Goal: Transaction & Acquisition: Book appointment/travel/reservation

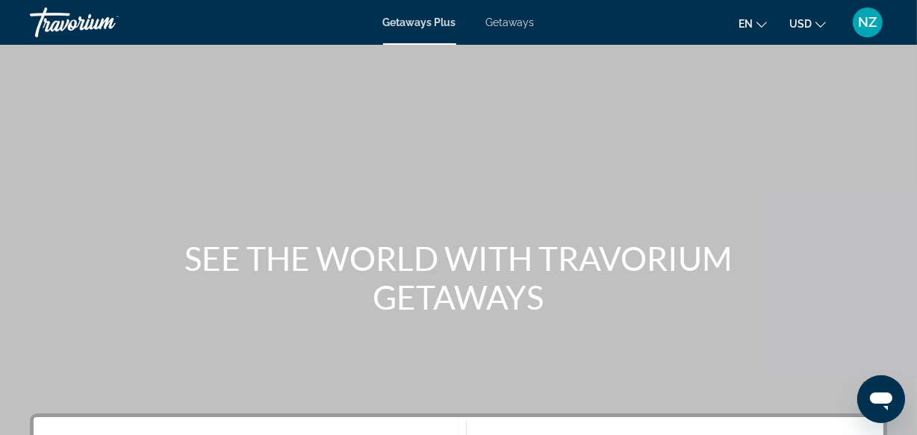
click at [913, 189] on div "Main content" at bounding box center [458, 224] width 917 height 448
click at [911, 187] on div "Main content" at bounding box center [458, 224] width 917 height 448
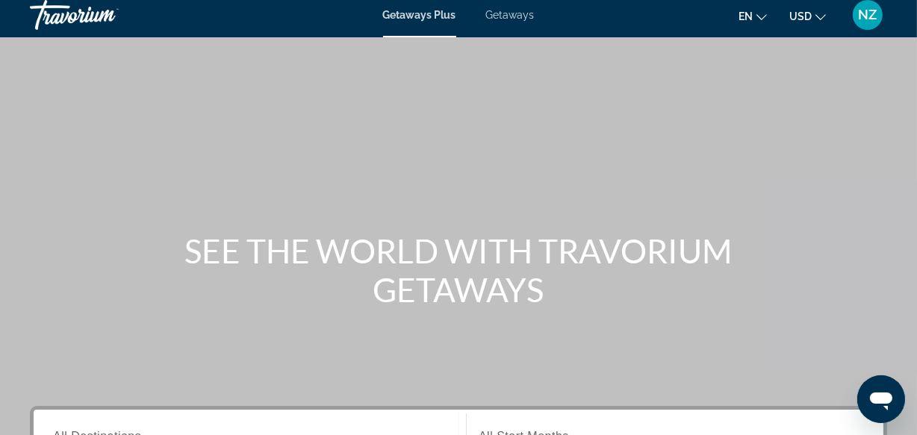
scroll to position [247, 0]
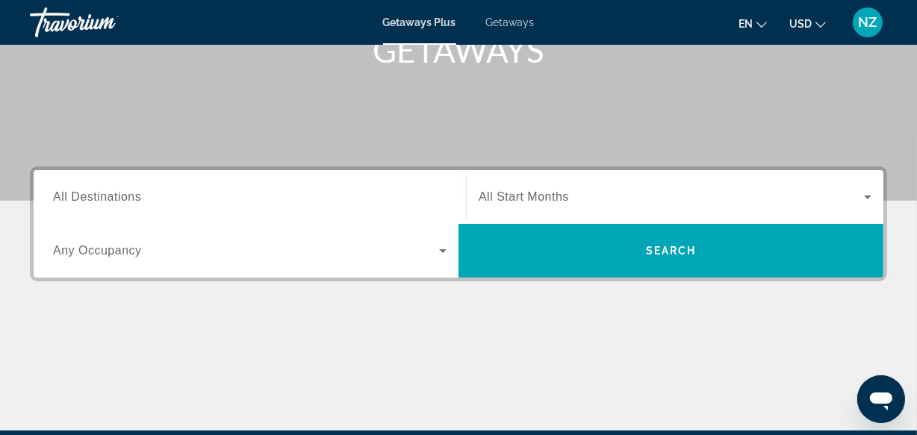
click at [126, 195] on span "All Destinations" at bounding box center [97, 196] width 88 height 13
click at [126, 195] on input "Destination All Destinations" at bounding box center [250, 198] width 394 height 18
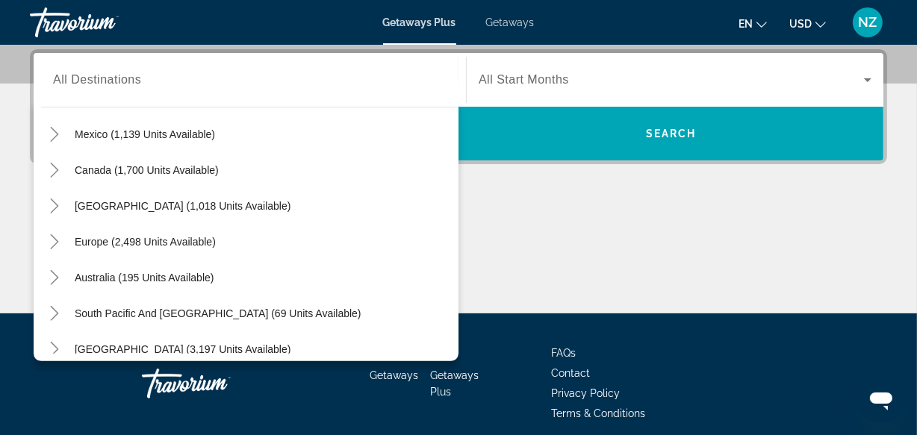
scroll to position [82, 0]
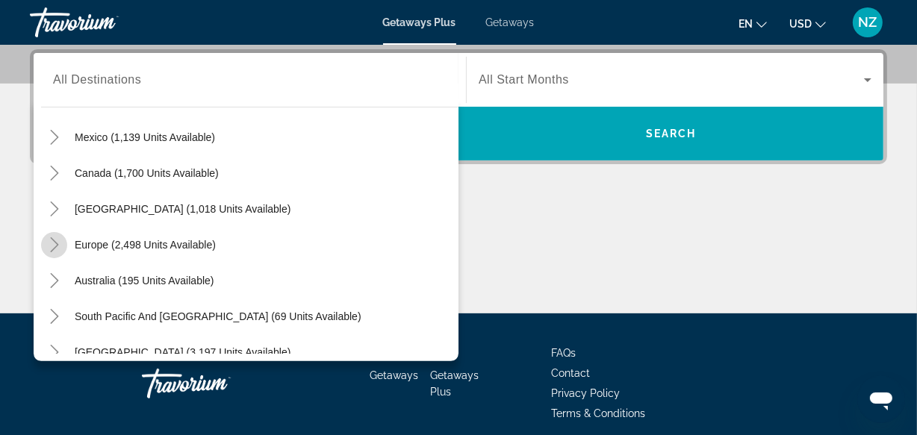
click at [53, 243] on icon "Toggle Europe (2,498 units available)" at bounding box center [54, 244] width 15 height 15
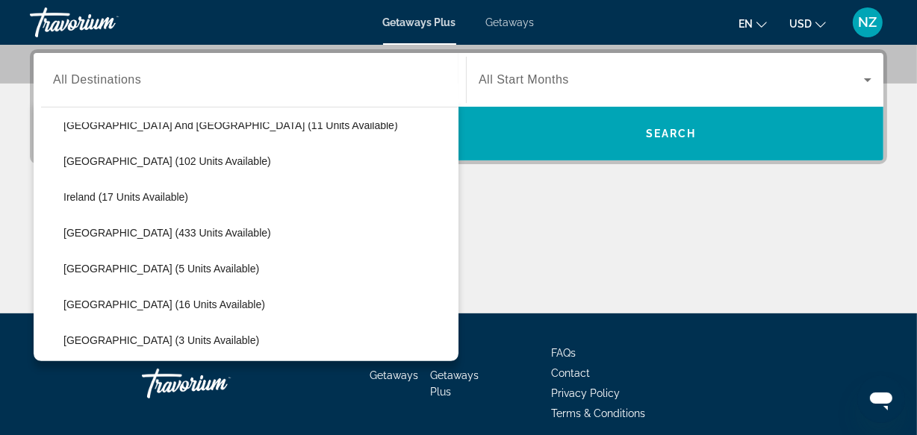
scroll to position [529, 0]
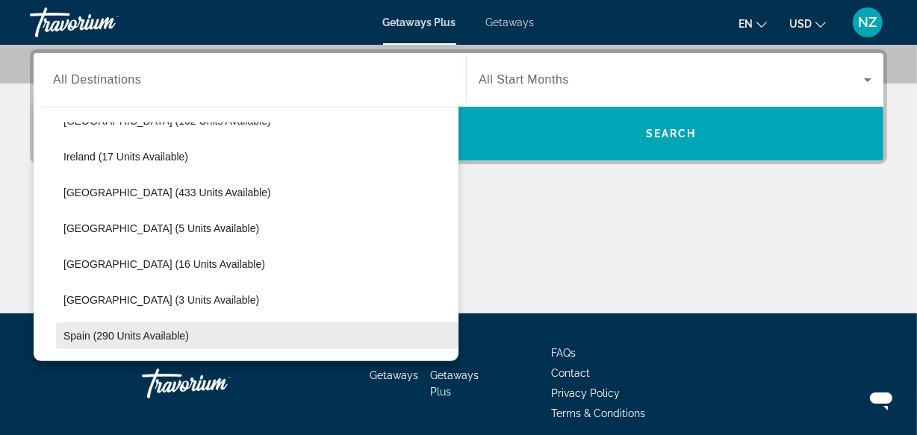
click at [113, 338] on span "Spain (290 units available)" at bounding box center [125, 336] width 125 height 12
type input "**********"
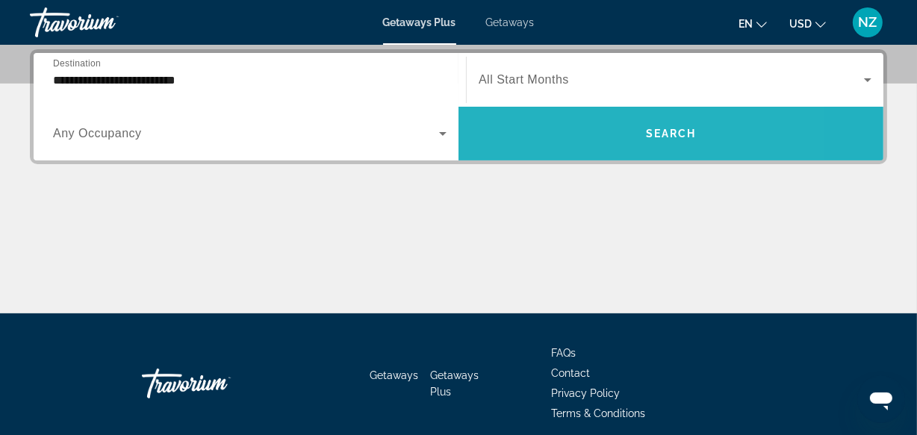
click at [570, 129] on span "Search widget" at bounding box center [671, 134] width 425 height 36
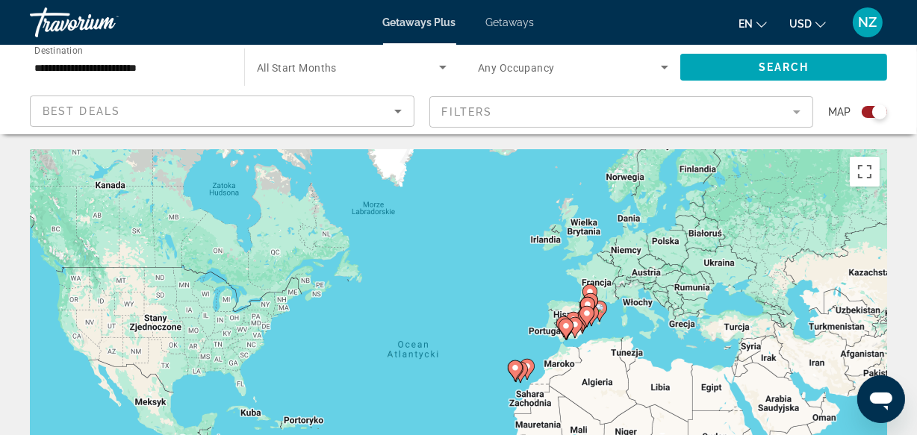
click at [862, 113] on div "Search widget" at bounding box center [874, 112] width 25 height 12
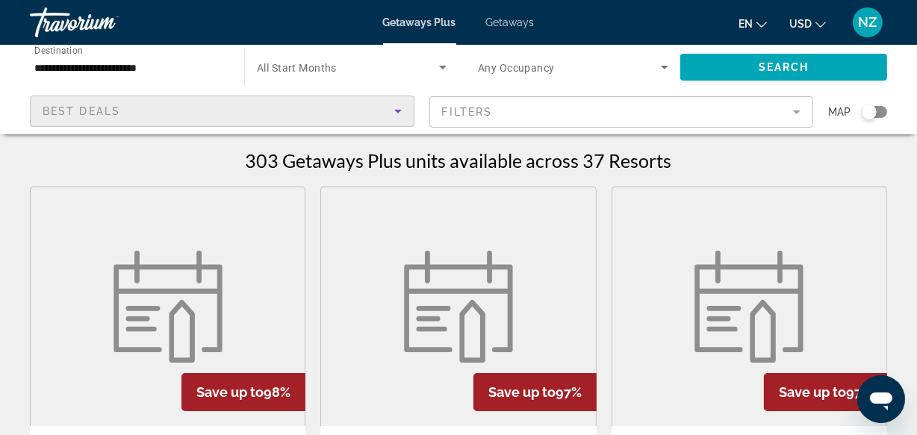
click at [401, 111] on icon "Sort by" at bounding box center [398, 111] width 18 height 18
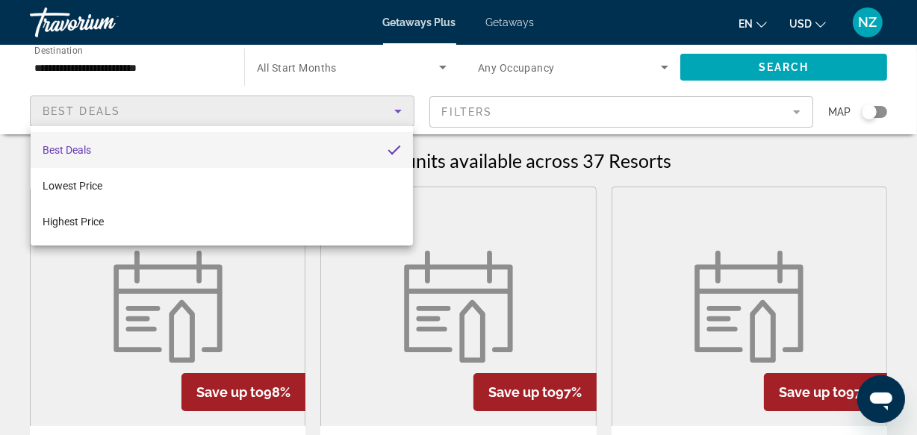
click at [400, 107] on div at bounding box center [458, 217] width 917 height 435
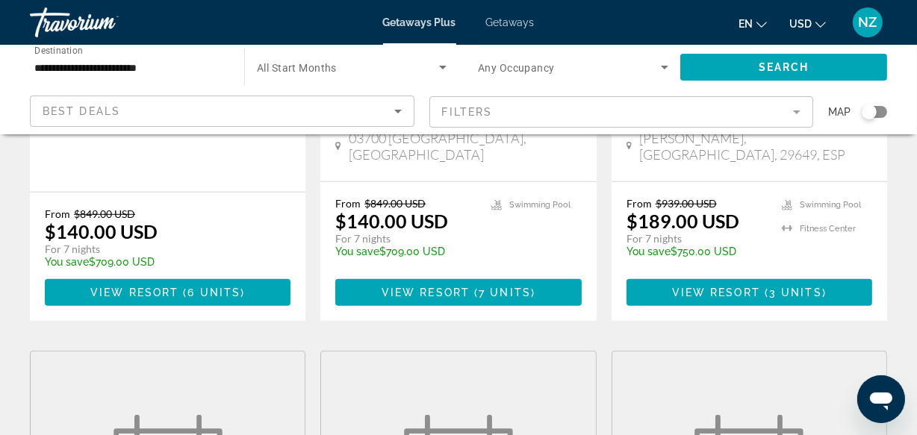
scroll to position [1200, 0]
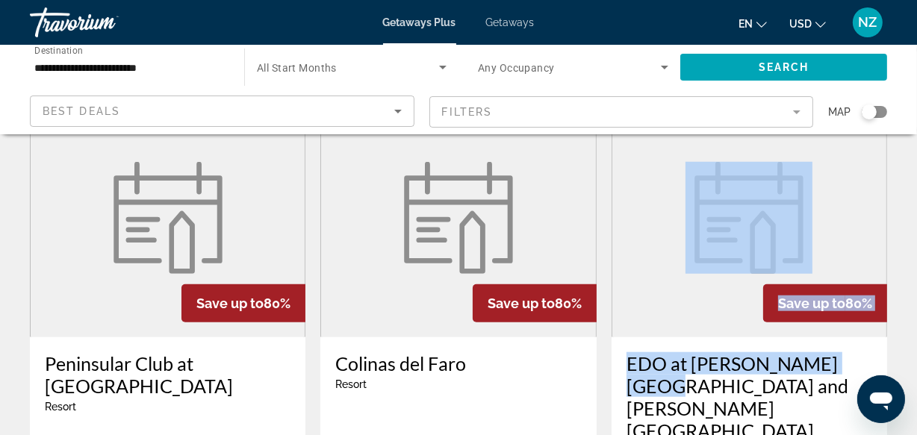
drag, startPoint x: 916, startPoint y: 255, endPoint x: 926, endPoint y: 288, distance: 34.5
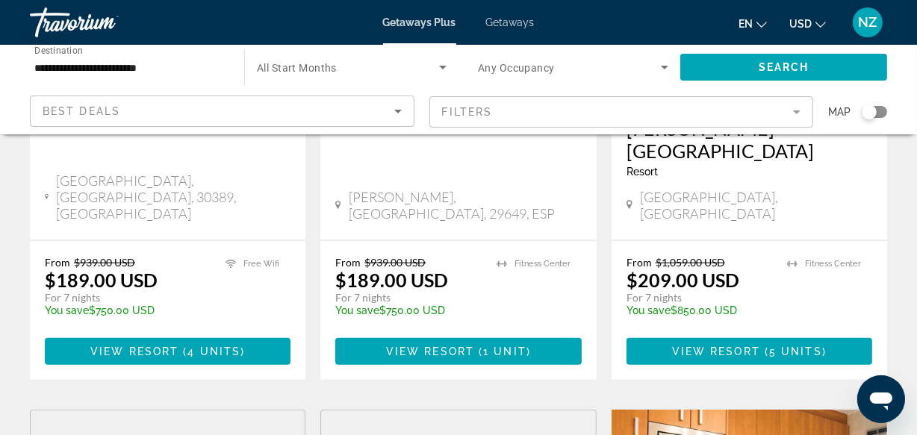
scroll to position [1501, 0]
